Goal: Book appointment/travel/reservation

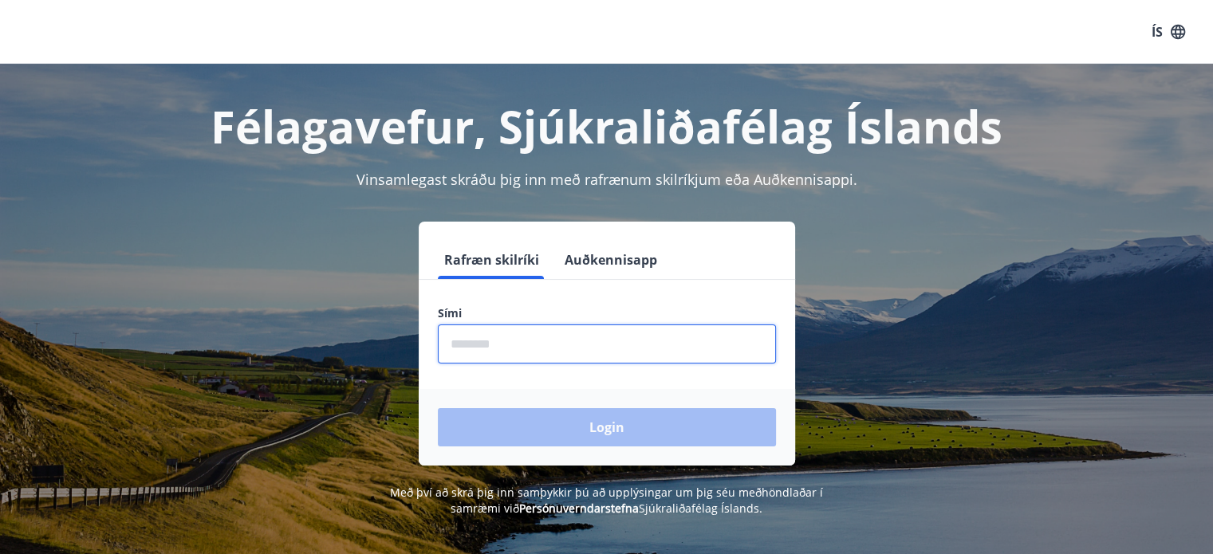
click at [532, 344] on input "phone" at bounding box center [607, 344] width 338 height 39
click at [481, 345] on input "phone" at bounding box center [607, 344] width 338 height 39
click at [521, 342] on input "phone" at bounding box center [607, 344] width 338 height 39
type input "********"
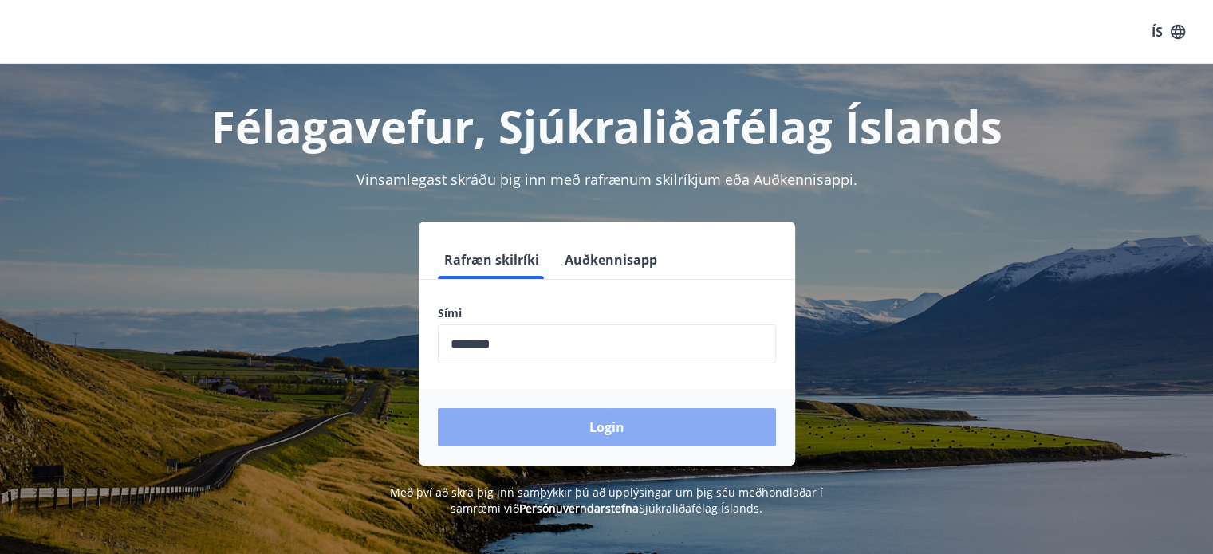
click at [615, 425] on button "Login" at bounding box center [607, 427] width 338 height 38
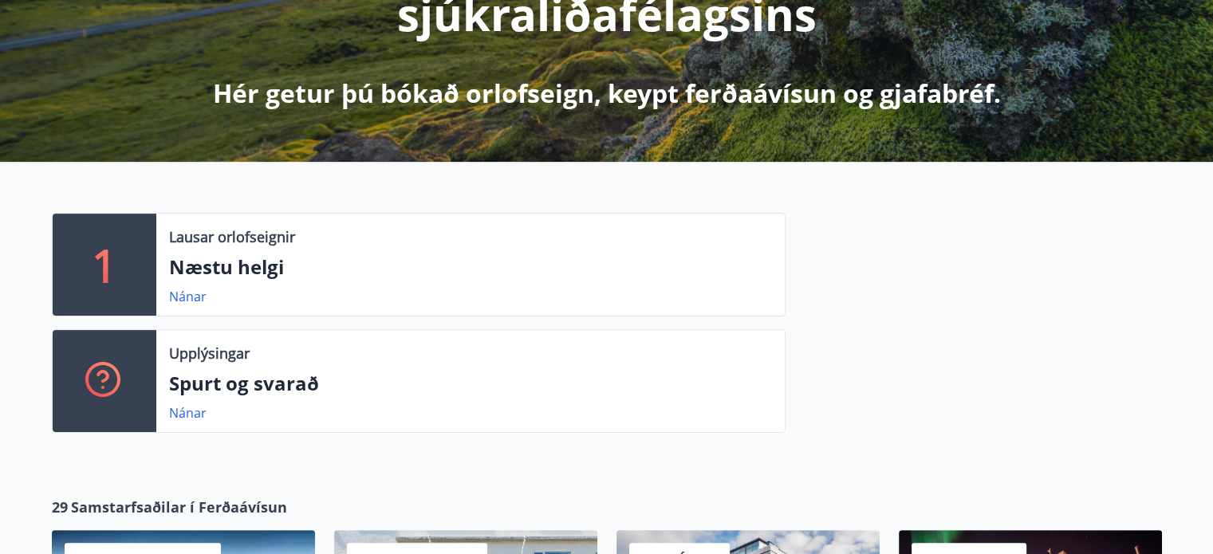
scroll to position [297, 0]
click at [194, 298] on link "Nánar" at bounding box center [187, 297] width 37 height 18
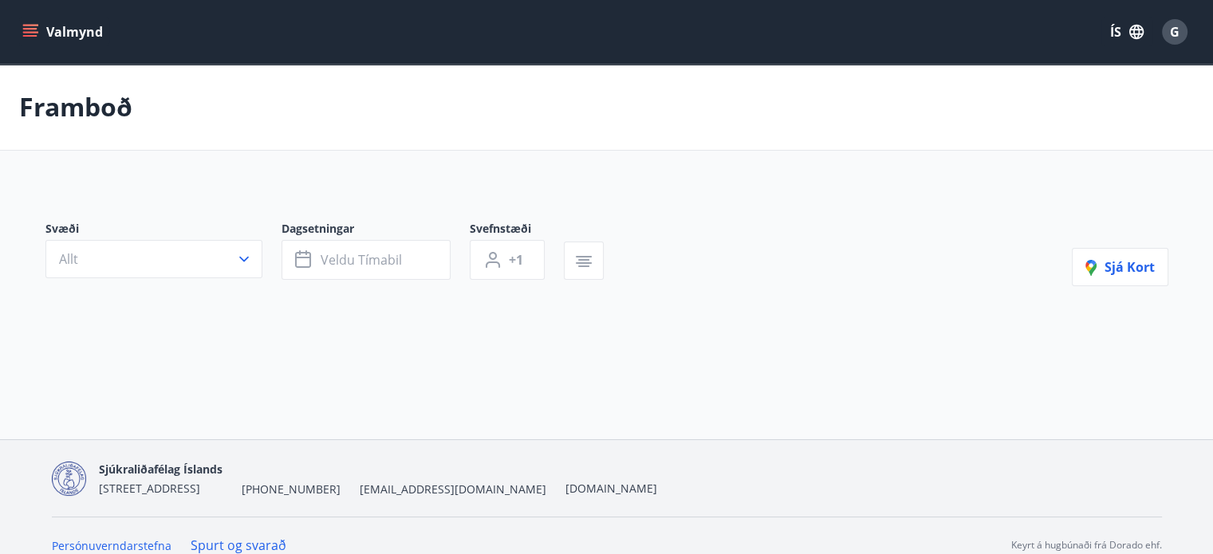
type input "*"
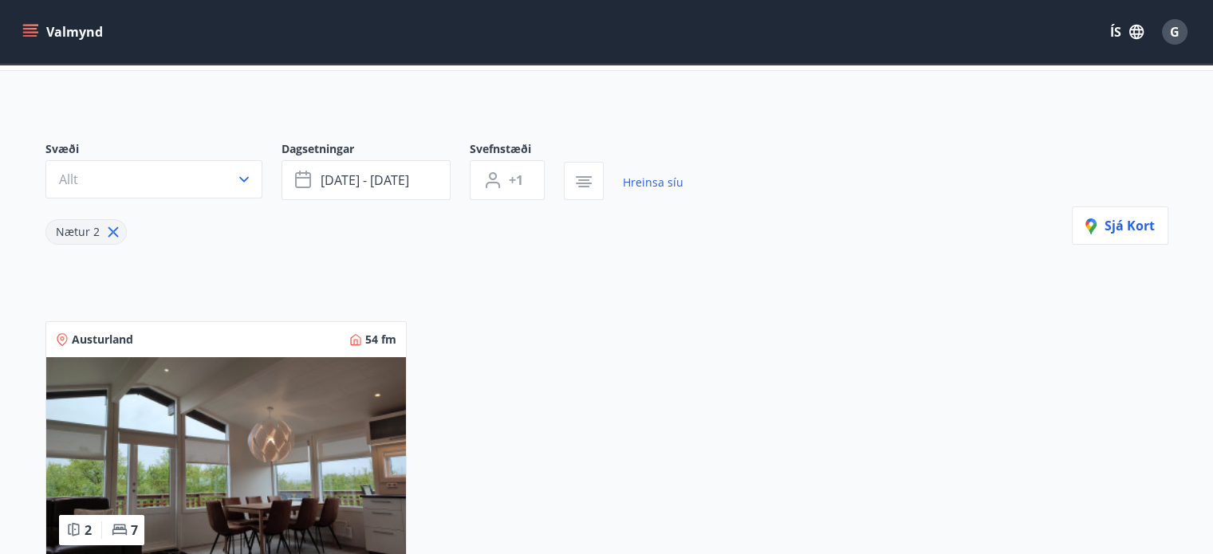
scroll to position [80, 0]
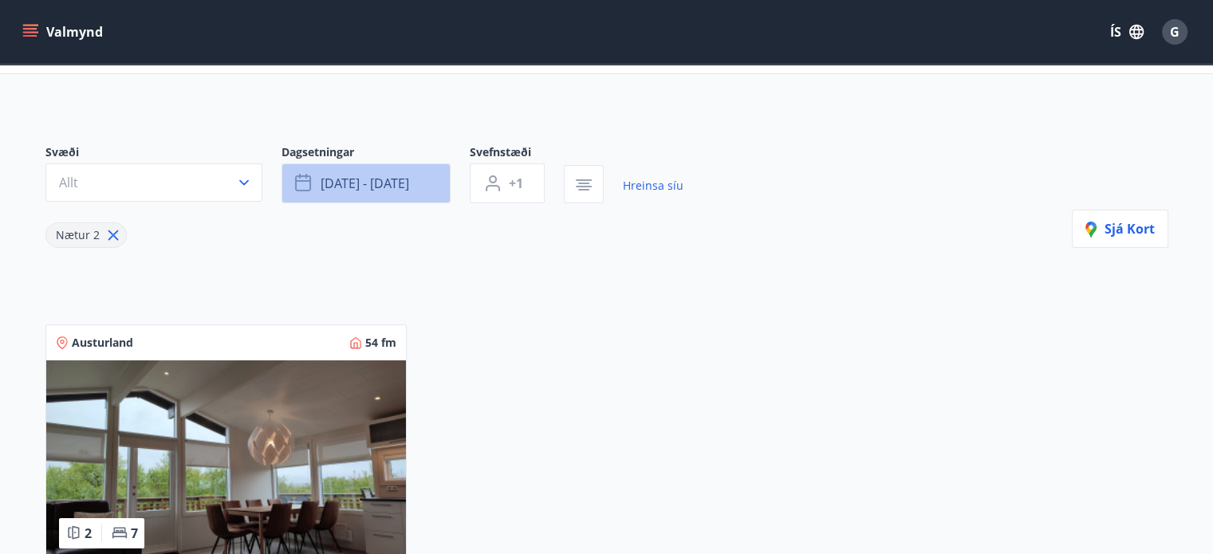
click at [347, 181] on span "[DATE] - [DATE]" at bounding box center [365, 184] width 89 height 18
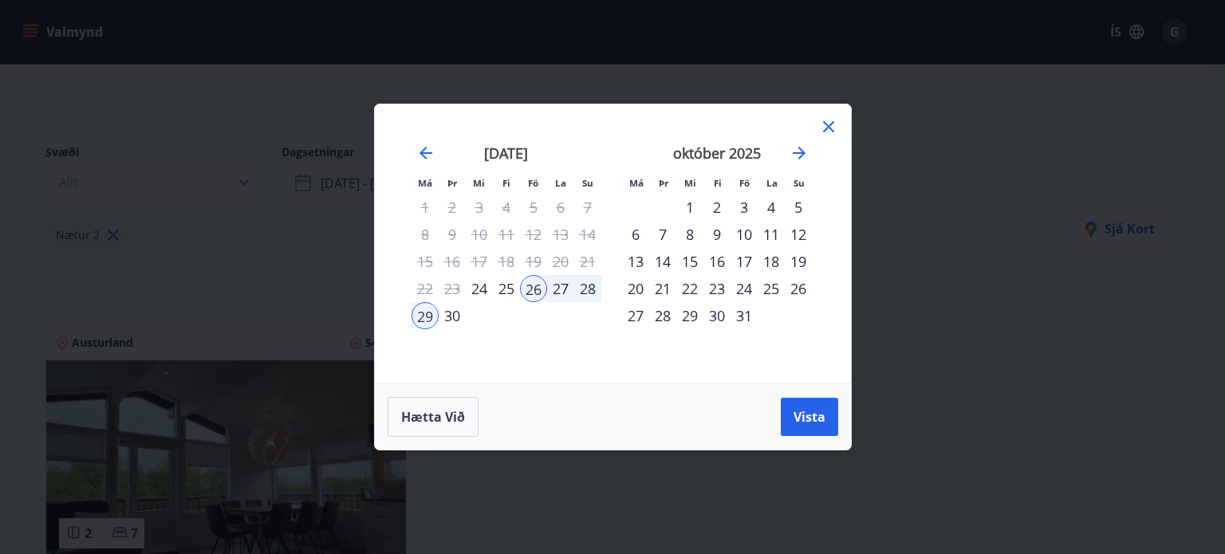
click at [651, 431] on div "Hætta við Vista" at bounding box center [613, 417] width 451 height 40
click at [1008, 288] on div "Má Þr Mi Fi Fö La Su Má Þr Mi Fi Fö La Su ágúst 2025 1 2 3 4 5 6 7 8 9 10 11 12…" at bounding box center [612, 277] width 1225 height 554
click at [827, 126] on icon at bounding box center [828, 126] width 11 height 11
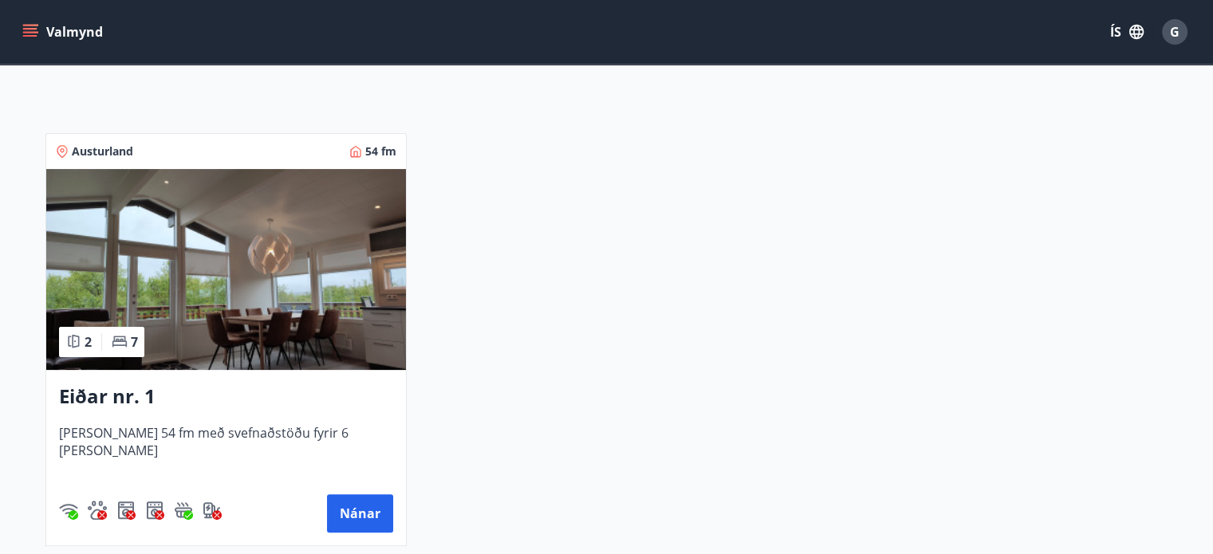
scroll to position [0, 0]
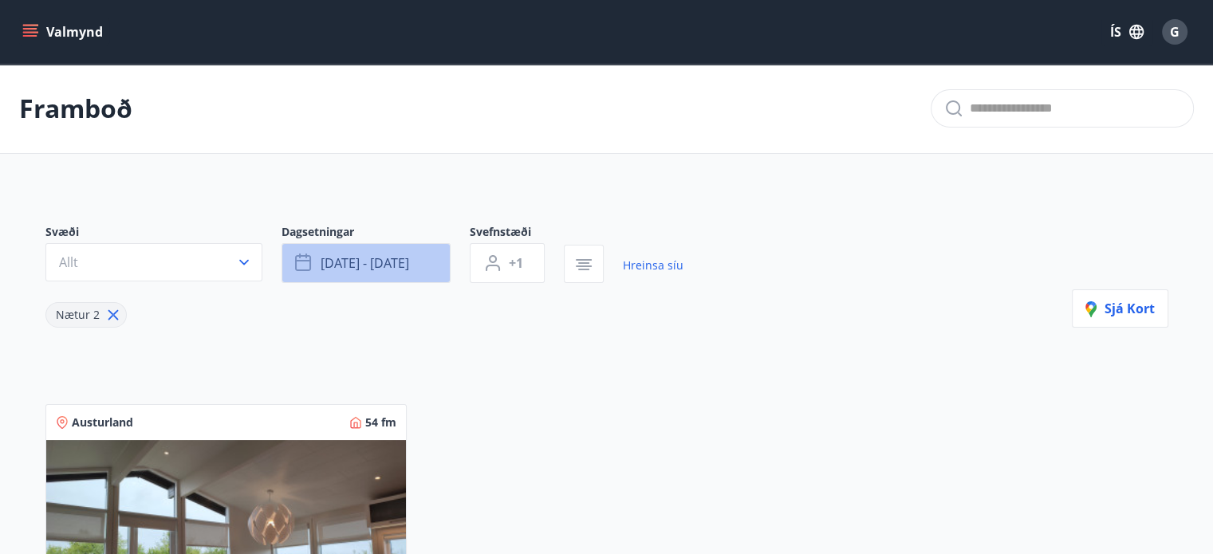
click at [309, 254] on icon "button" at bounding box center [304, 263] width 19 height 19
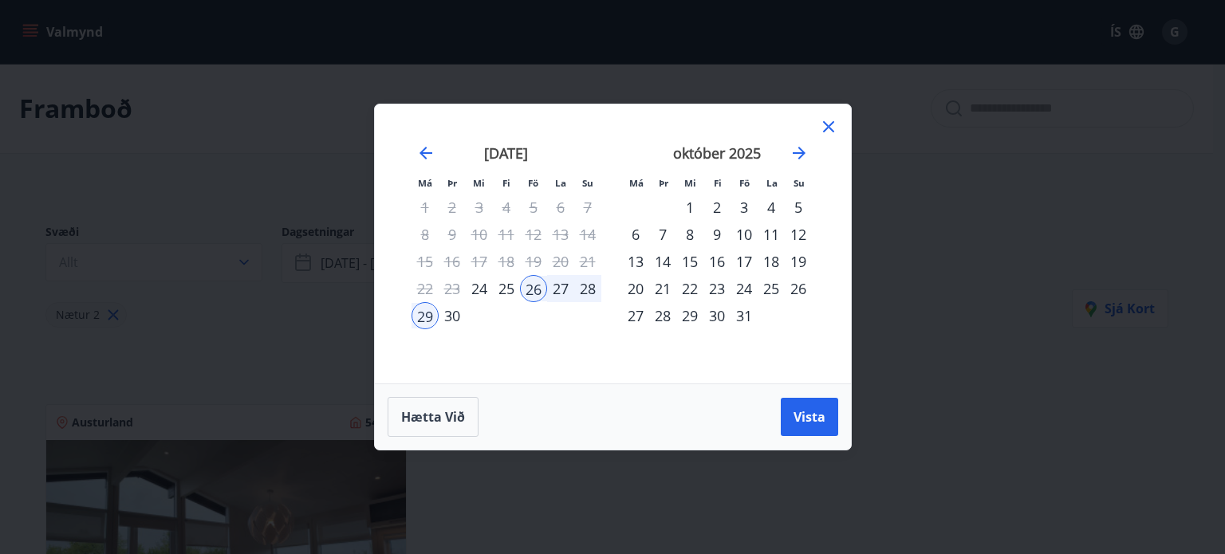
click at [744, 206] on div "3" at bounding box center [744, 207] width 27 height 27
click at [637, 229] on div "6" at bounding box center [635, 234] width 27 height 27
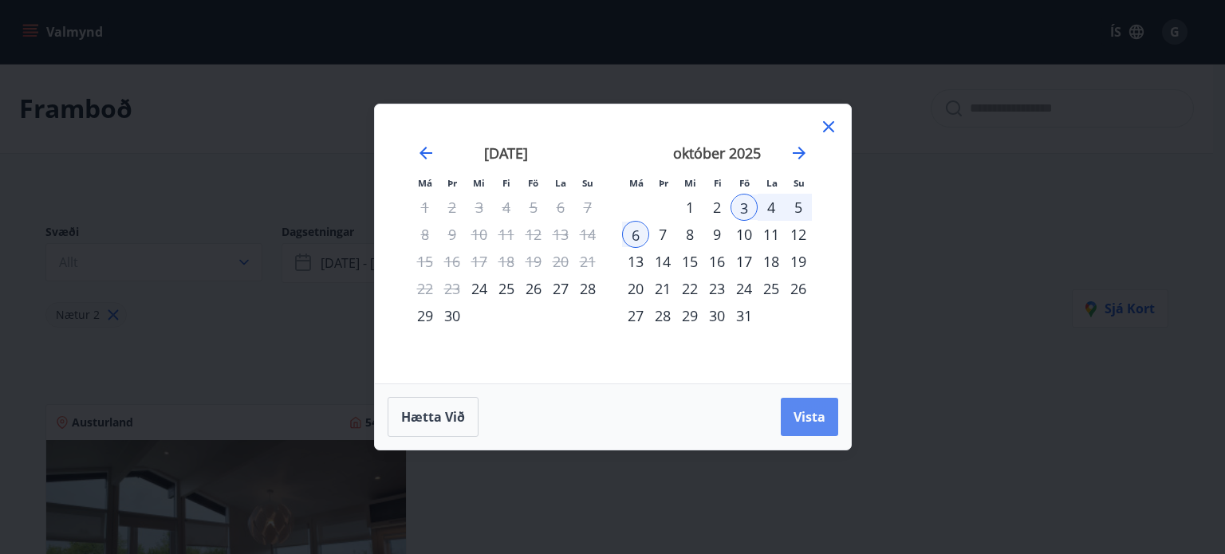
click at [815, 422] on span "Vista" at bounding box center [810, 417] width 32 height 18
